Goal: Transaction & Acquisition: Purchase product/service

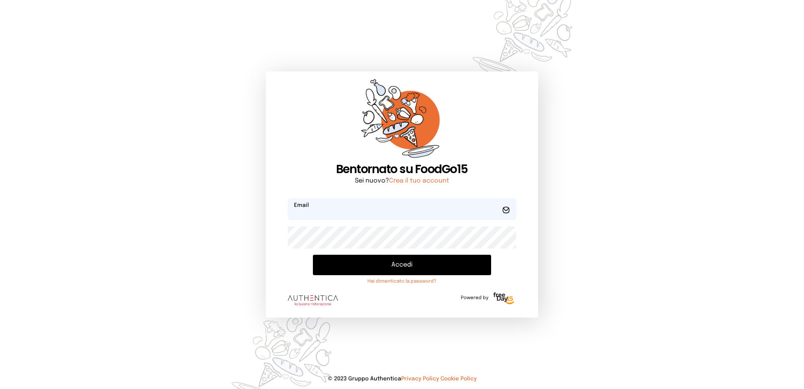
type input "**********"
click at [403, 263] on button "Accedi" at bounding box center [402, 265] width 178 height 20
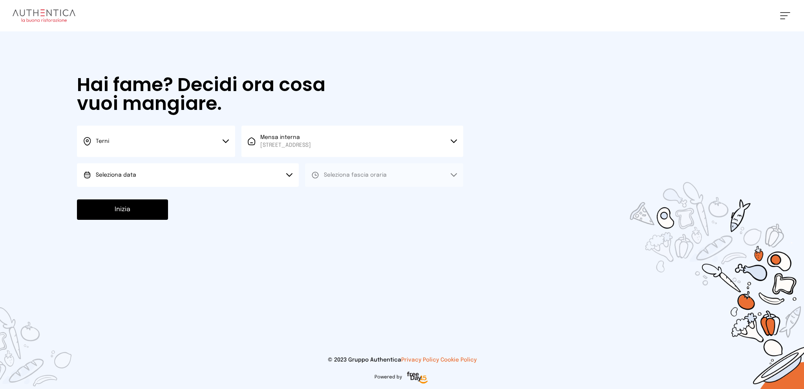
click at [249, 174] on button "Seleziona data" at bounding box center [188, 175] width 222 height 24
click at [241, 193] on li "[DATE], [DATE]" at bounding box center [188, 197] width 222 height 20
click at [358, 171] on button "Seleziona fascia oraria" at bounding box center [384, 175] width 158 height 24
click at [373, 200] on li "Pranzo" at bounding box center [384, 197] width 158 height 20
click at [149, 209] on button "Inizia" at bounding box center [122, 209] width 91 height 20
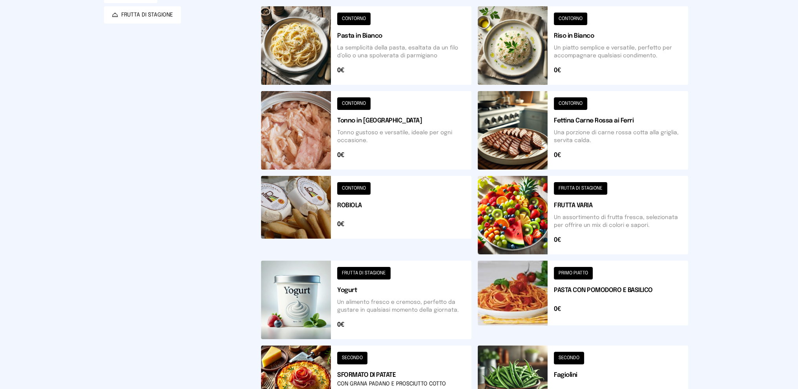
scroll to position [253, 0]
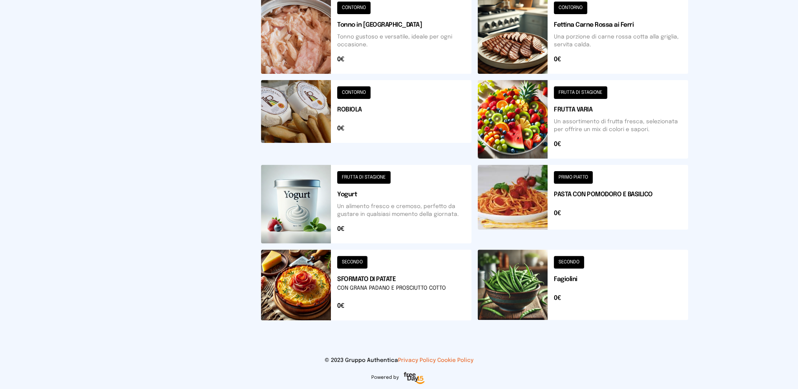
click at [584, 285] on button at bounding box center [583, 285] width 210 height 71
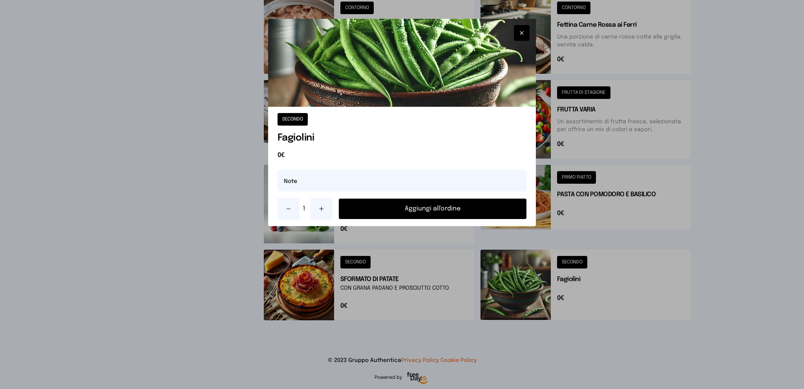
click at [322, 205] on button at bounding box center [322, 209] width 22 height 22
click at [386, 207] on button "Aggiungi all'ordine" at bounding box center [433, 209] width 188 height 20
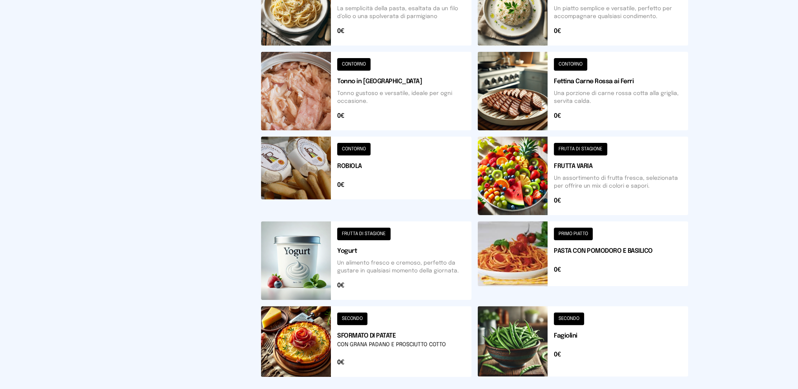
scroll to position [236, 0]
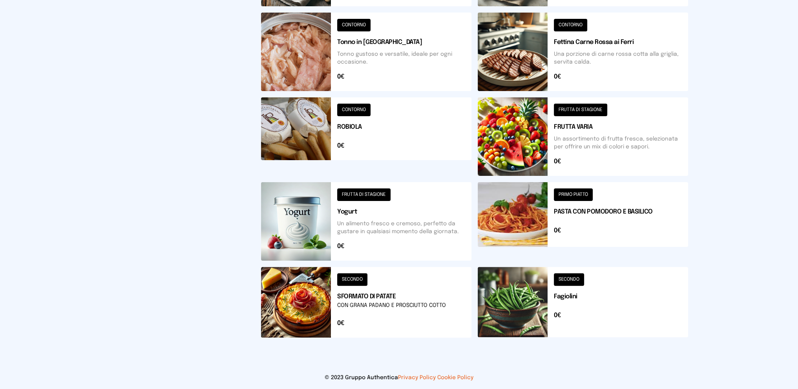
click at [424, 292] on button at bounding box center [366, 302] width 210 height 71
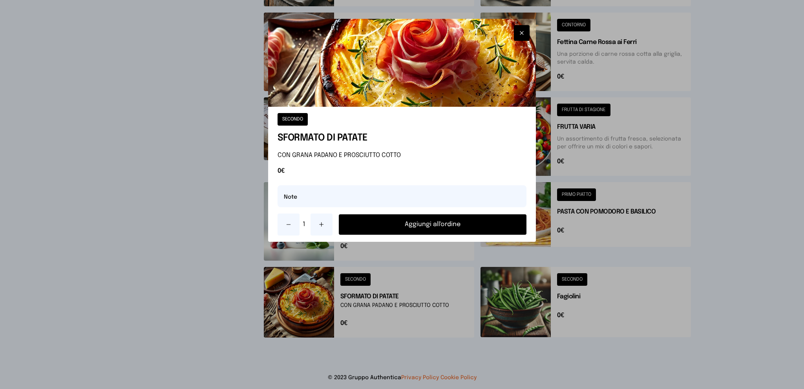
click at [420, 221] on button "Aggiungi all'ordine" at bounding box center [433, 224] width 188 height 20
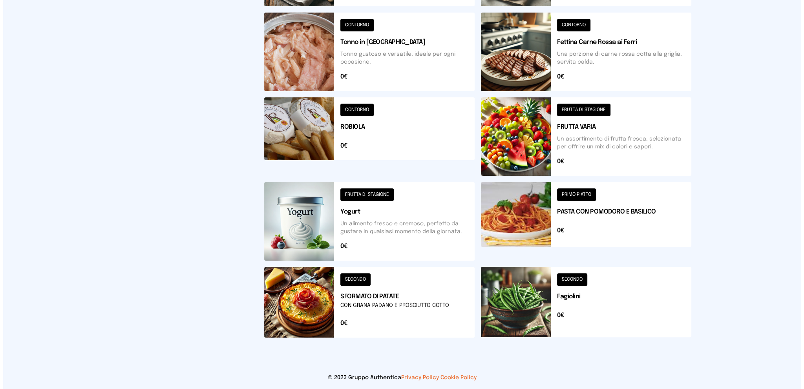
scroll to position [0, 0]
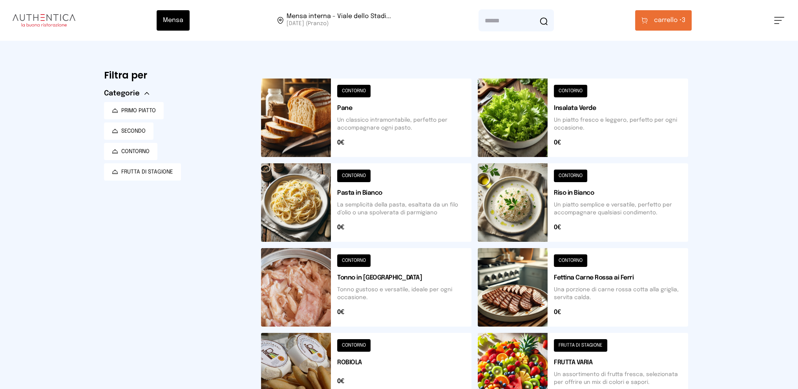
click at [666, 18] on span "carrello •" at bounding box center [668, 20] width 28 height 9
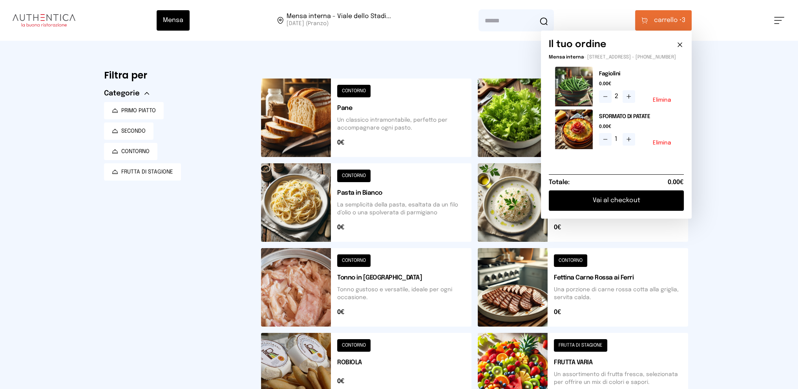
click at [630, 143] on icon at bounding box center [629, 139] width 6 height 6
click at [636, 205] on button "Vai al checkout" at bounding box center [616, 200] width 135 height 20
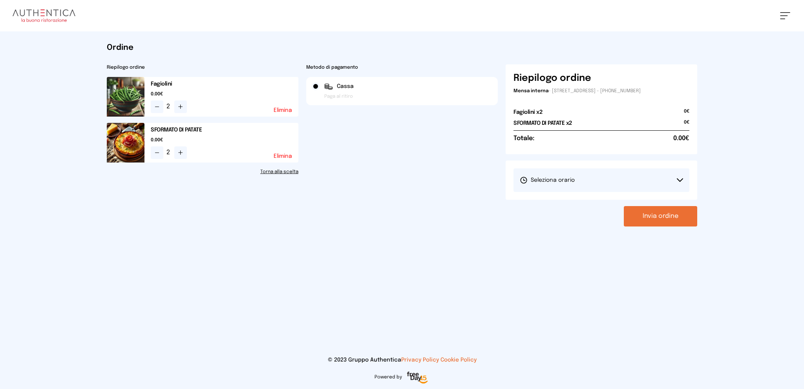
click at [639, 179] on button "Seleziona orario" at bounding box center [602, 180] width 176 height 24
click at [615, 199] on li "1° Turno (13:00 - 15:00)" at bounding box center [602, 202] width 176 height 20
click at [654, 218] on button "Invia ordine" at bounding box center [660, 216] width 73 height 20
